Goal: Task Accomplishment & Management: Use online tool/utility

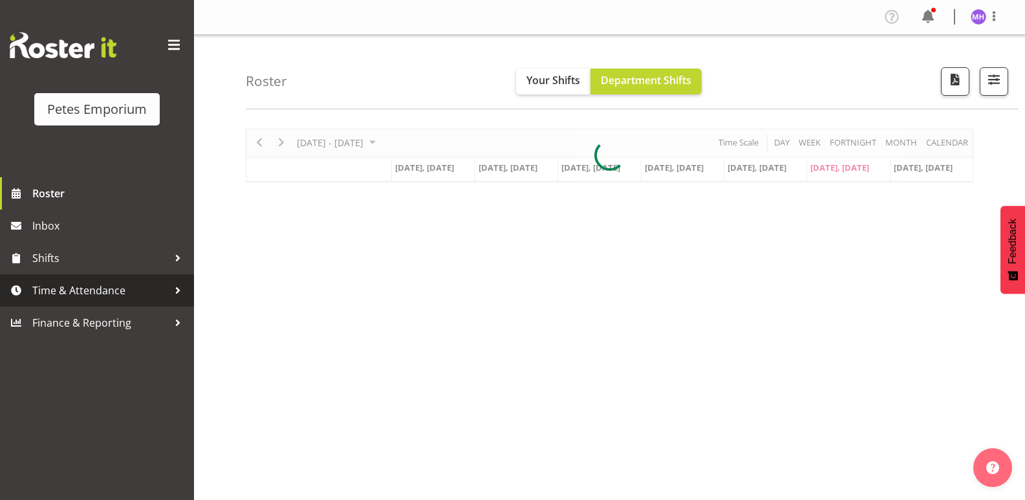
click at [71, 281] on span "Time & Attendance" at bounding box center [100, 290] width 136 height 19
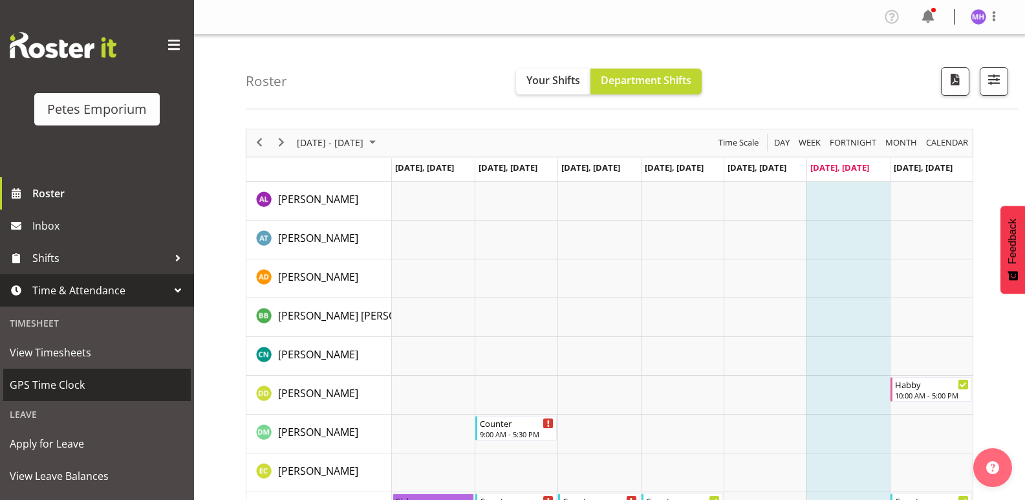
click at [52, 399] on link "GPS Time Clock" at bounding box center [97, 385] width 188 height 32
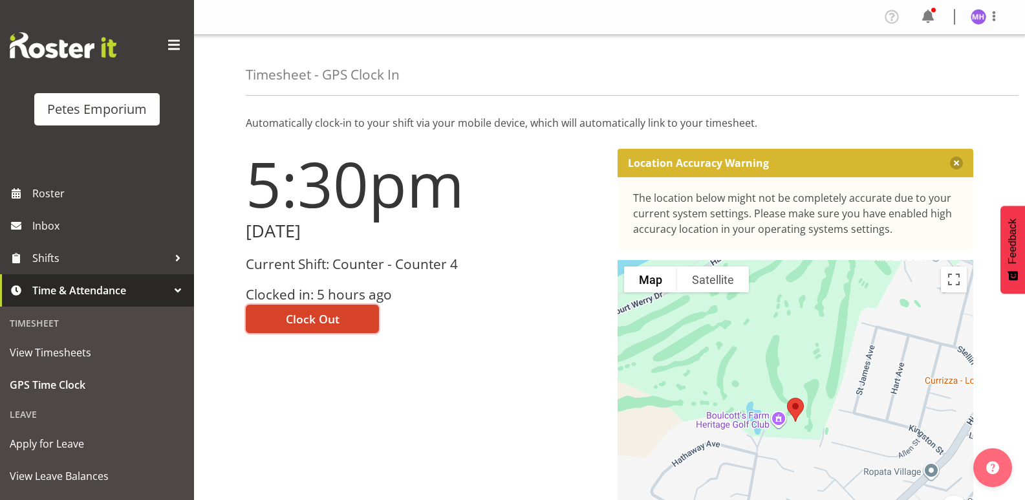
click at [332, 309] on button "Clock Out" at bounding box center [312, 319] width 133 height 28
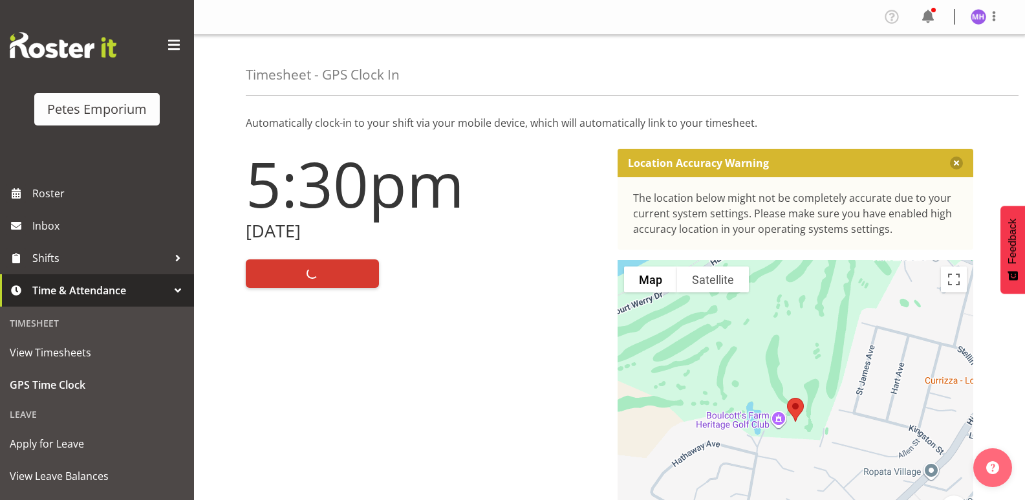
click at [979, 24] on img at bounding box center [979, 17] width 16 height 16
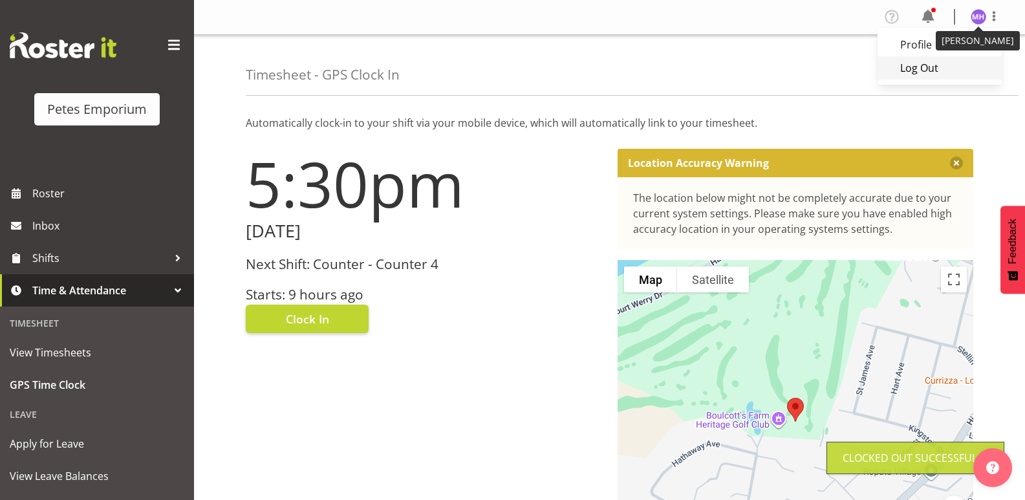
click at [924, 75] on link "Log Out" at bounding box center [940, 67] width 124 height 23
